Goal: Task Accomplishment & Management: Use online tool/utility

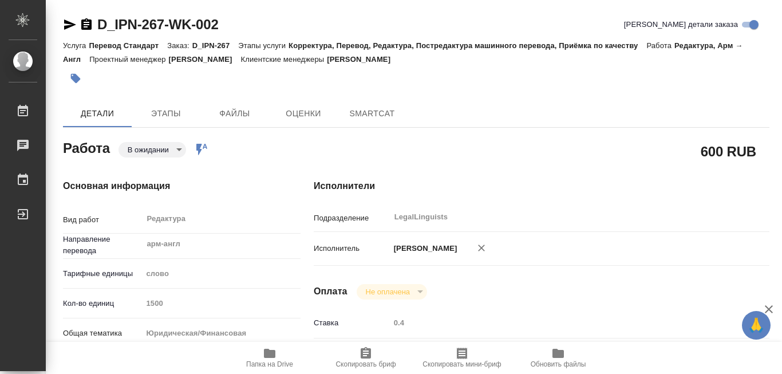
type textarea "x"
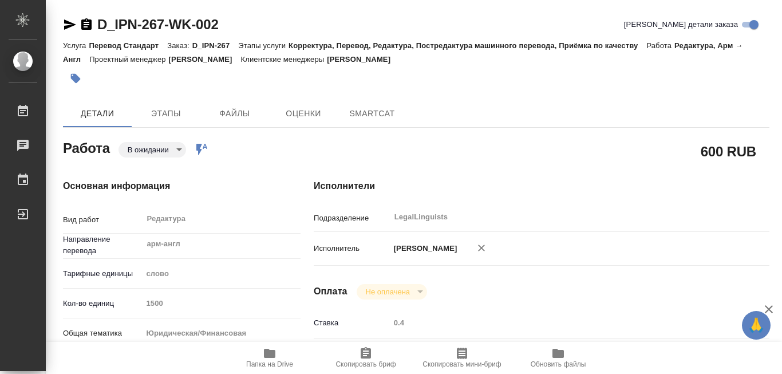
type textarea "x"
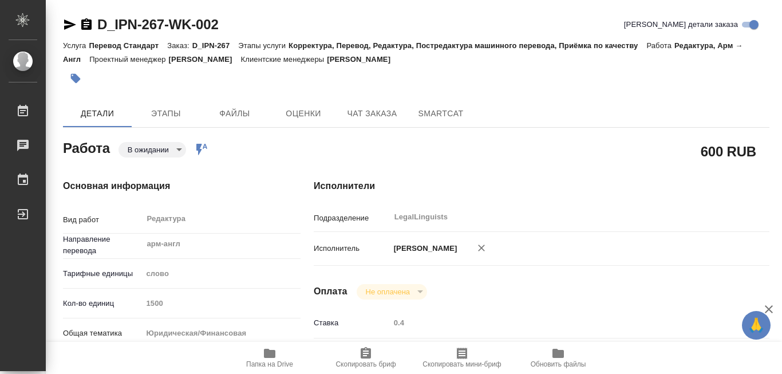
type textarea "x"
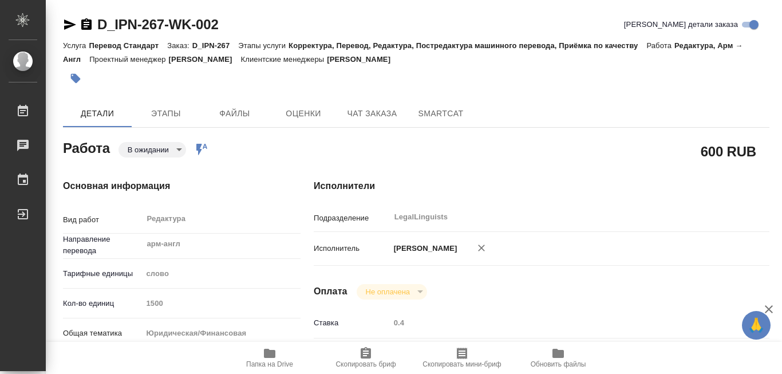
type textarea "x"
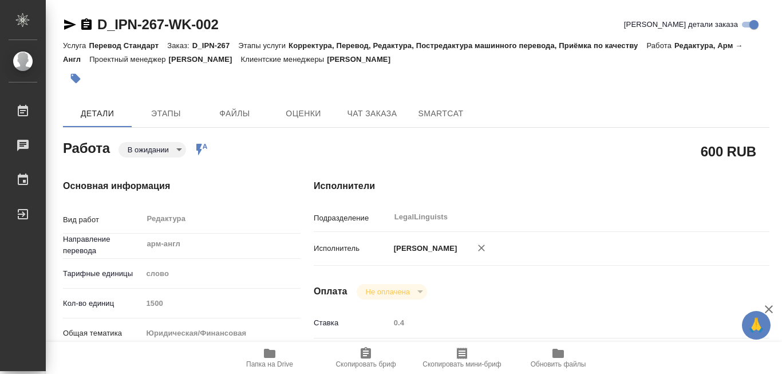
type textarea "x"
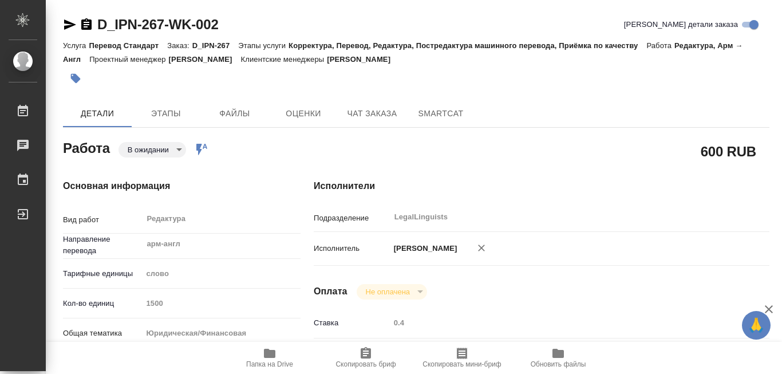
click at [267, 355] on icon "button" at bounding box center [269, 353] width 11 height 9
